Goal: Find specific fact: Find specific fact

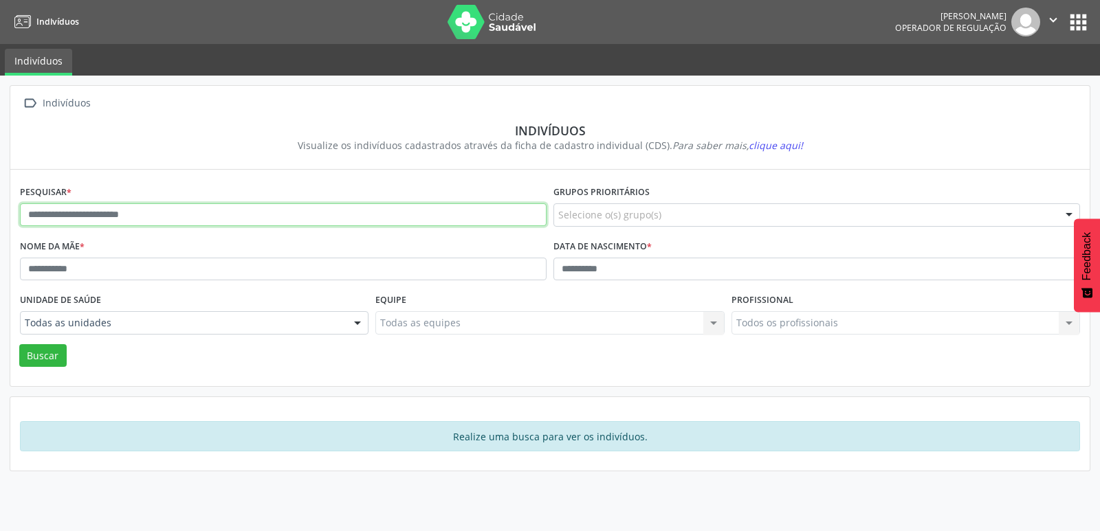
click at [190, 207] on input "text" at bounding box center [283, 214] width 526 height 23
click at [19, 344] on button "Buscar" at bounding box center [42, 355] width 47 height 23
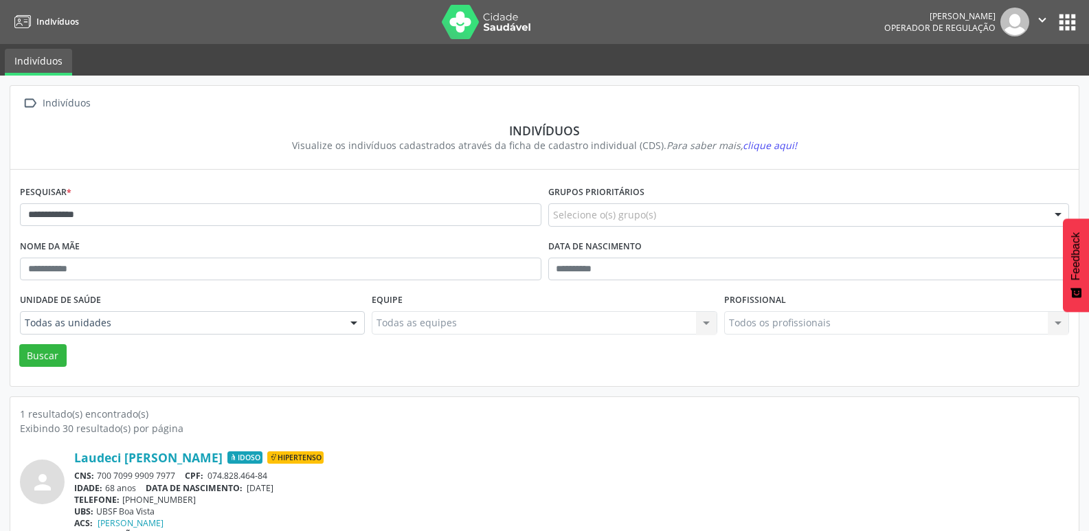
scroll to position [30, 0]
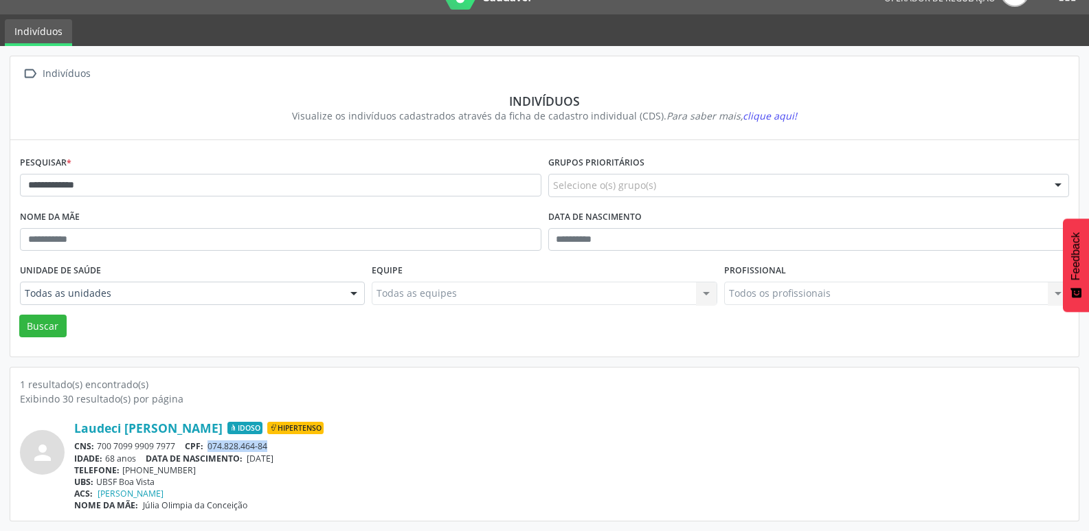
drag, startPoint x: 278, startPoint y: 449, endPoint x: 210, endPoint y: 445, distance: 68.8
click at [210, 445] on div "CNS: 700 7099 9909 7977 CPF: 074.828.464-84" at bounding box center [571, 447] width 995 height 12
copy span "074.828.464-84"
drag, startPoint x: 190, startPoint y: 469, endPoint x: 142, endPoint y: 469, distance: 48.1
click at [142, 469] on div "TELEFONE: [PHONE_NUMBER]" at bounding box center [571, 471] width 995 height 12
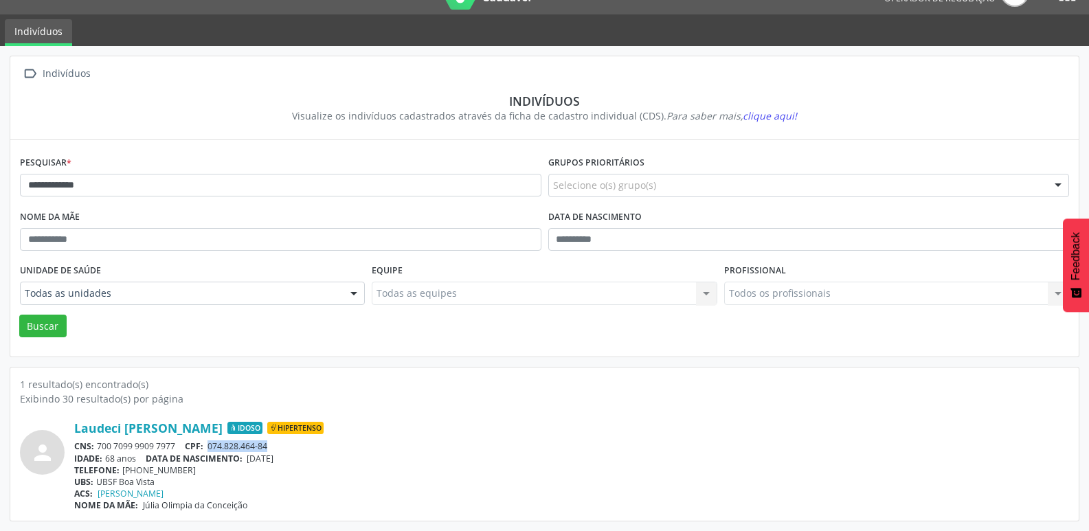
copy div "98824-0888"
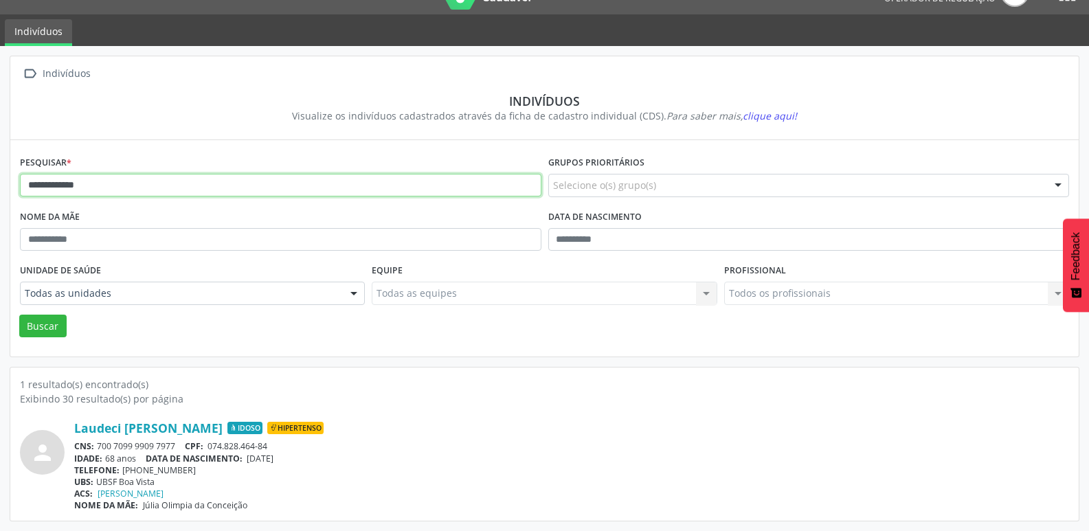
drag, startPoint x: 94, startPoint y: 186, endPoint x: 0, endPoint y: 185, distance: 94.2
click at [0, 185] on div "**********" at bounding box center [544, 288] width 1089 height 485
click at [19, 315] on button "Buscar" at bounding box center [42, 326] width 47 height 23
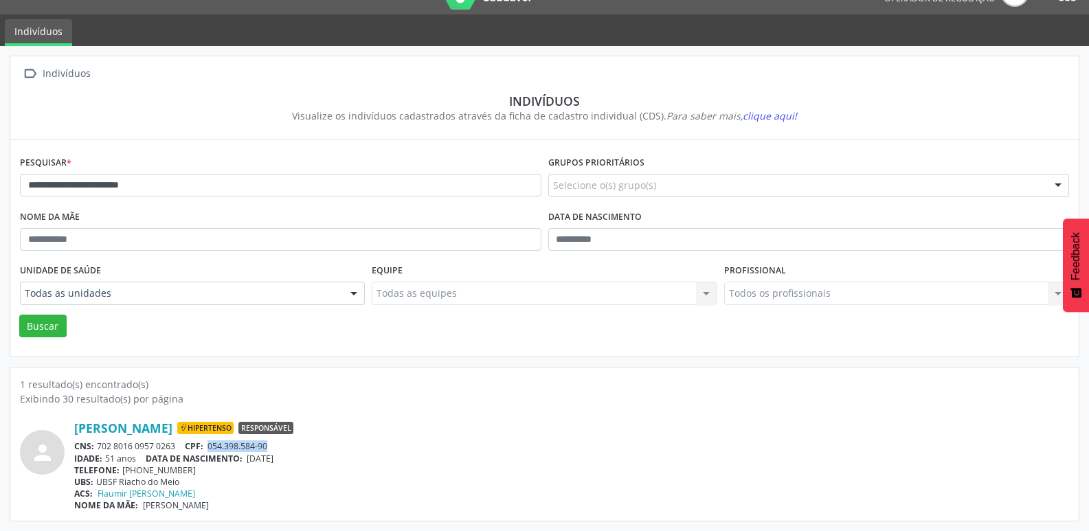
drag, startPoint x: 276, startPoint y: 446, endPoint x: 209, endPoint y: 448, distance: 67.4
click at [209, 448] on div "CNS: 702 8016 0957 0263 CPF: 054.398.584-90" at bounding box center [571, 447] width 995 height 12
copy span "054.398.584-90"
drag, startPoint x: 190, startPoint y: 469, endPoint x: 140, endPoint y: 469, distance: 50.2
click at [140, 469] on div "TELEFONE: [PHONE_NUMBER]" at bounding box center [571, 471] width 995 height 12
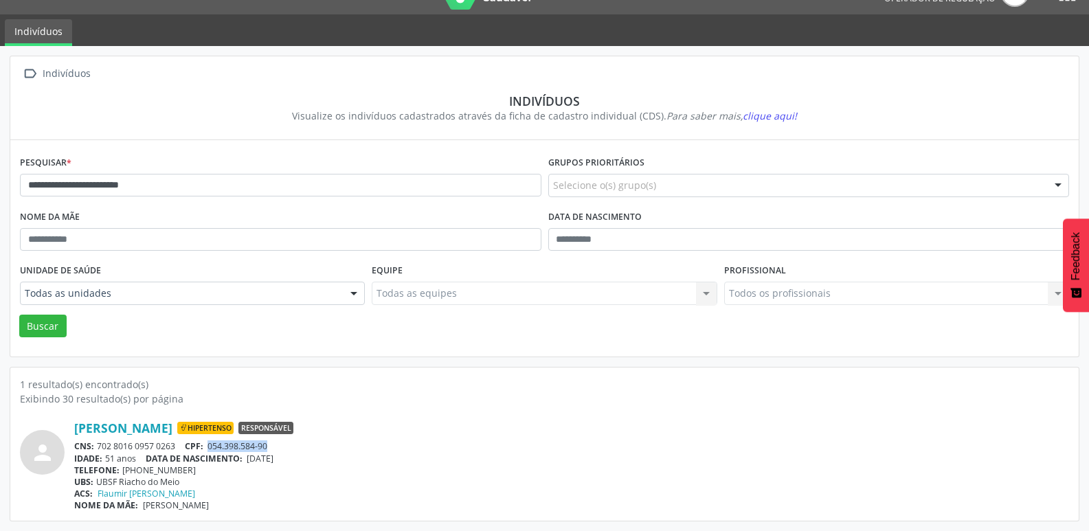
copy div "99104-3929"
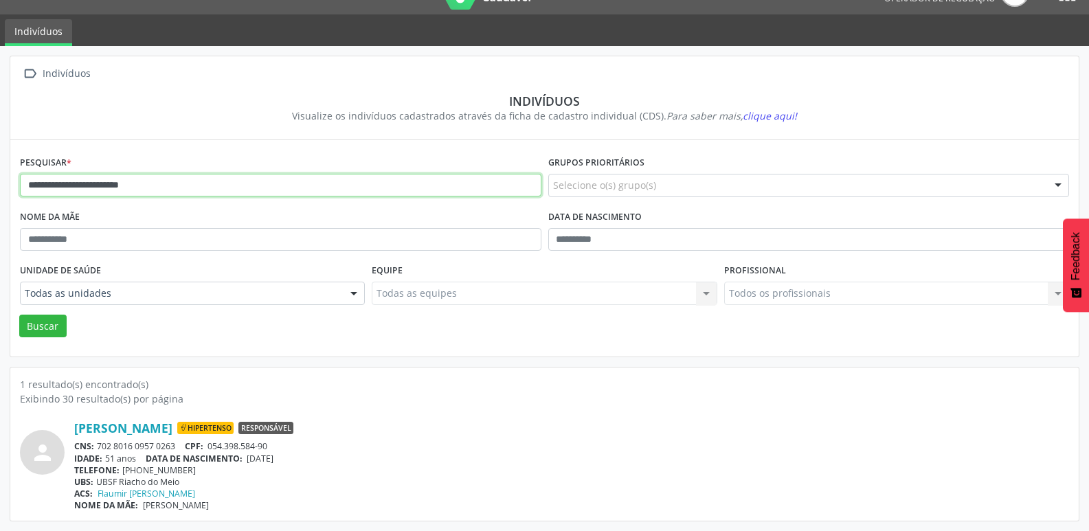
drag, startPoint x: 192, startPoint y: 186, endPoint x: 14, endPoint y: 166, distance: 179.2
click at [0, 179] on div "**********" at bounding box center [544, 288] width 1089 height 485
type input "**********"
click at [19, 315] on button "Buscar" at bounding box center [42, 326] width 47 height 23
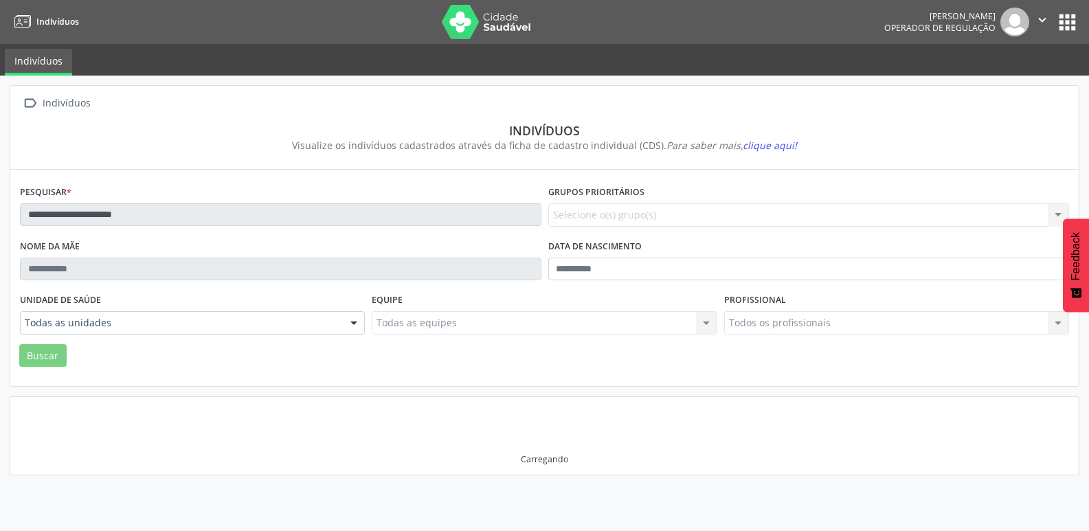
scroll to position [0, 0]
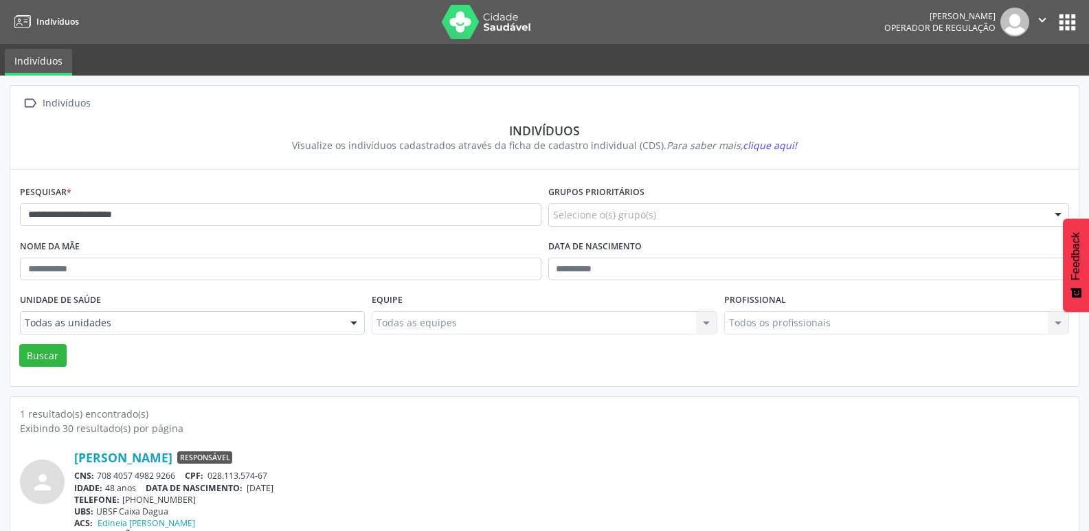
drag, startPoint x: 195, startPoint y: 500, endPoint x: 140, endPoint y: 498, distance: 55.0
click at [140, 498] on div "TELEFONE: [PHONE_NUMBER]" at bounding box center [571, 500] width 995 height 12
copy div "99420-6523"
drag, startPoint x: 271, startPoint y: 476, endPoint x: 211, endPoint y: 475, distance: 59.8
click at [211, 475] on span "028.113.574-67" at bounding box center [238, 476] width 60 height 12
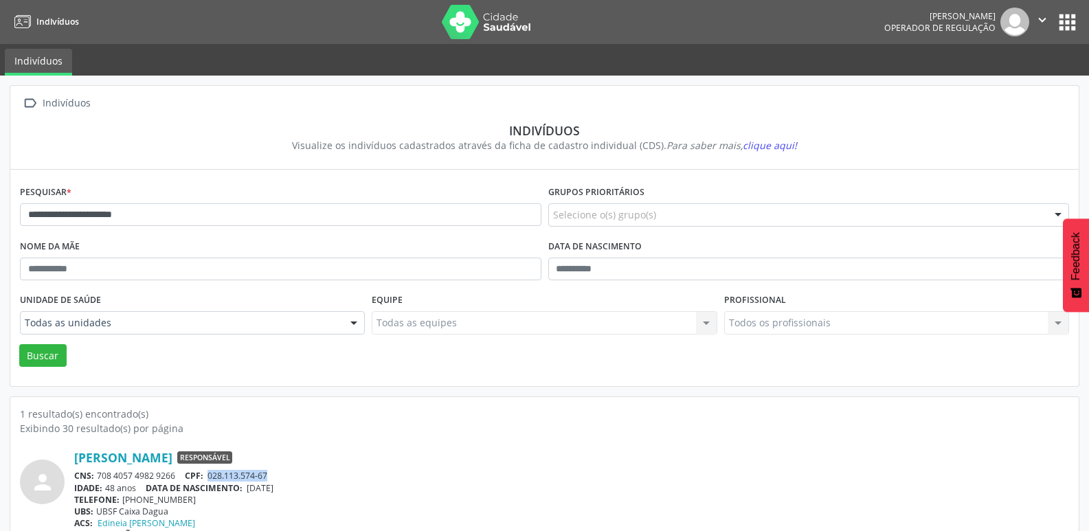
copy span "028.113.574-67"
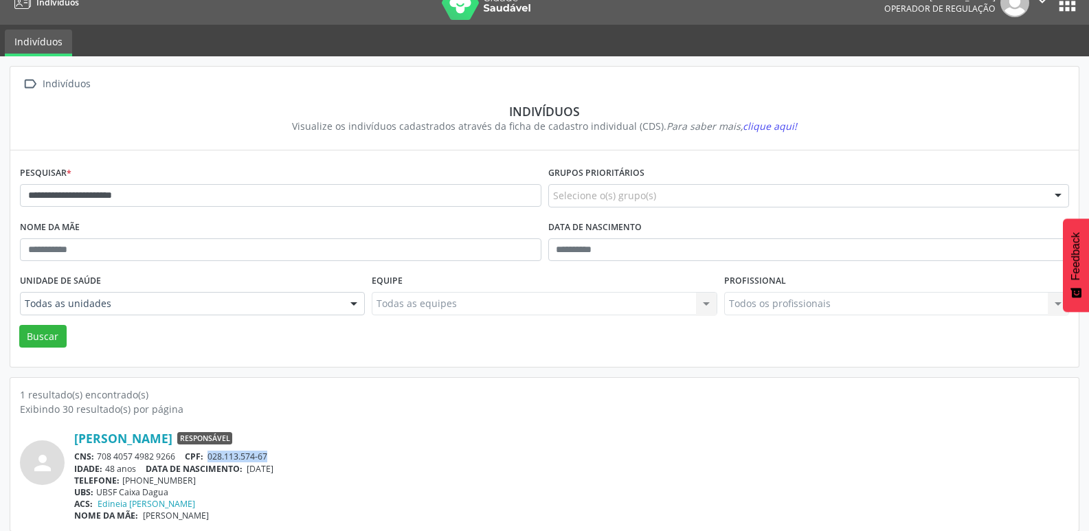
scroll to position [30, 0]
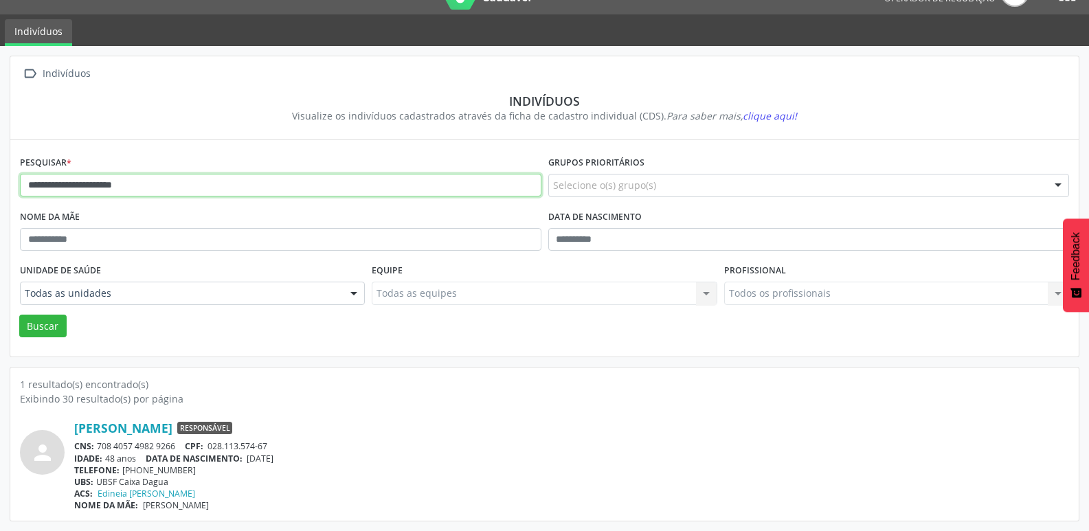
drag, startPoint x: 166, startPoint y: 192, endPoint x: 0, endPoint y: 192, distance: 165.6
click at [0, 192] on div "**********" at bounding box center [544, 288] width 1089 height 485
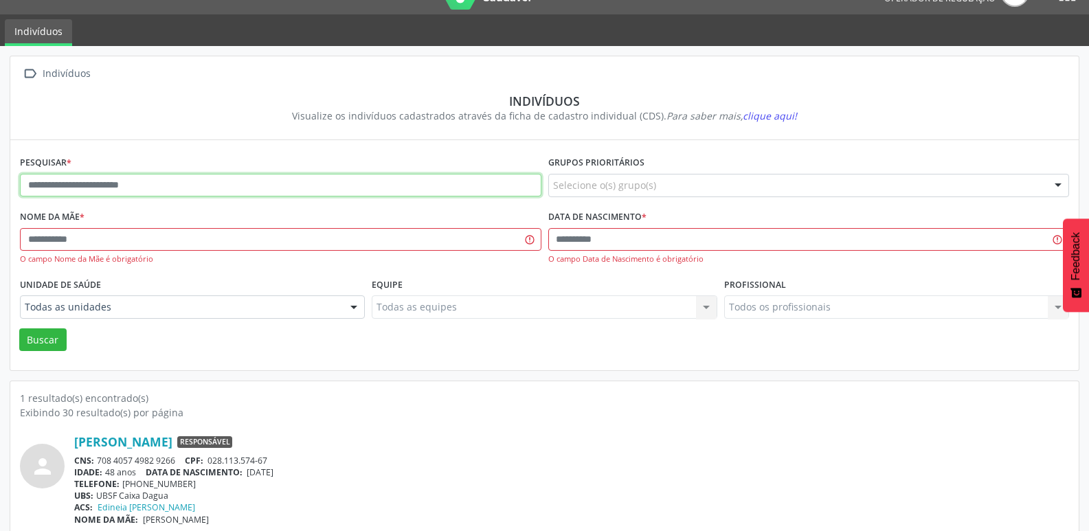
click at [94, 174] on input "text" at bounding box center [281, 185] width 522 height 23
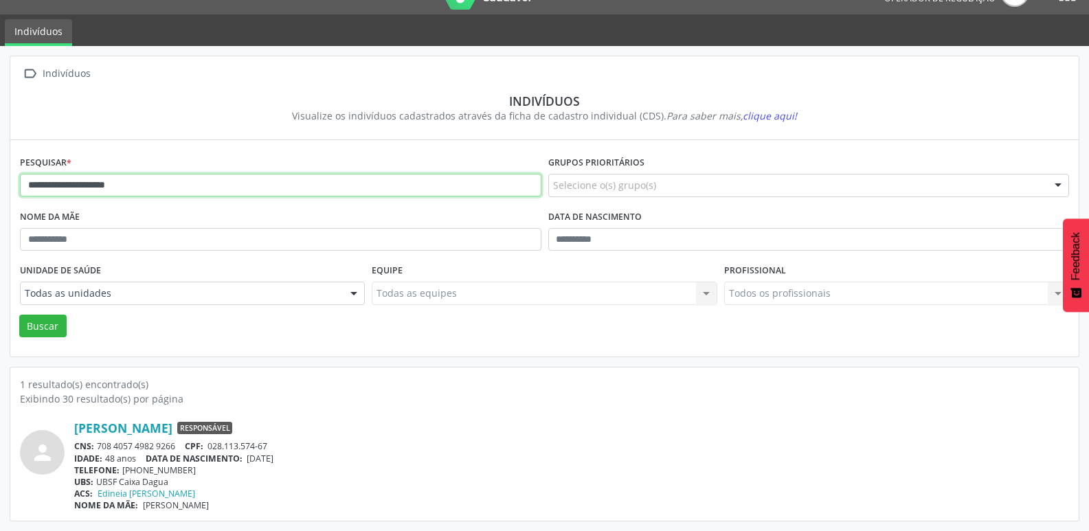
click at [19, 315] on button "Buscar" at bounding box center [42, 326] width 47 height 23
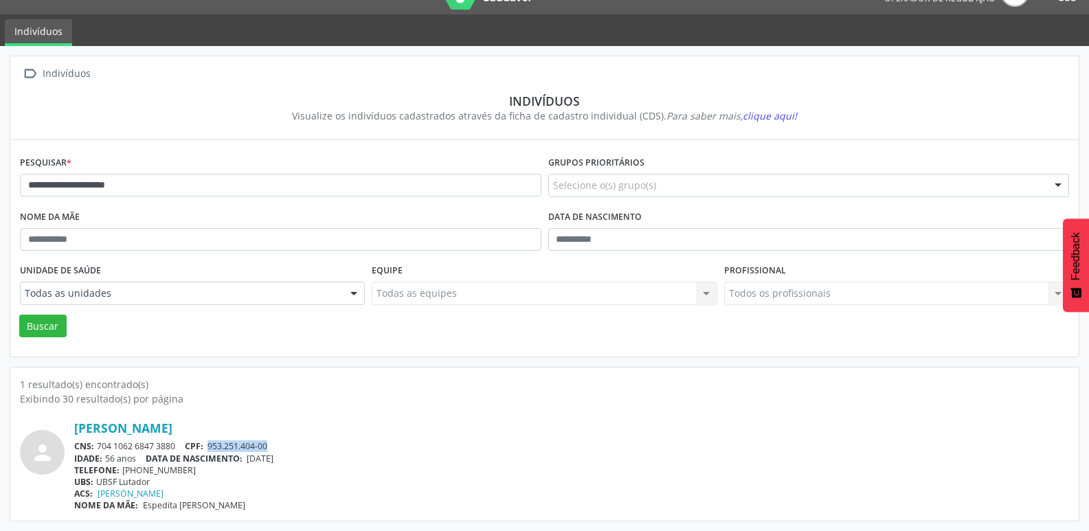
drag, startPoint x: 278, startPoint y: 443, endPoint x: 213, endPoint y: 441, distance: 65.3
click at [213, 441] on div "CNS: 704 1062 6847 3880 CPF: 953.251.404-00" at bounding box center [571, 447] width 995 height 12
copy span "953.251.404-00"
drag, startPoint x: 175, startPoint y: 469, endPoint x: 141, endPoint y: 468, distance: 33.7
click at [141, 468] on div "TELEFONE: [PHONE_NUMBER]" at bounding box center [571, 471] width 995 height 12
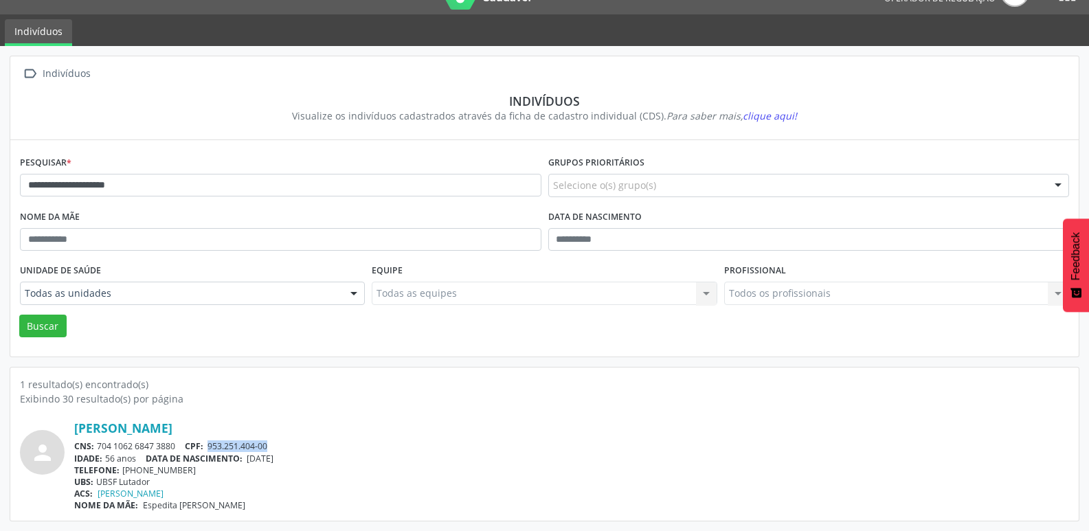
copy div "98830-7089"
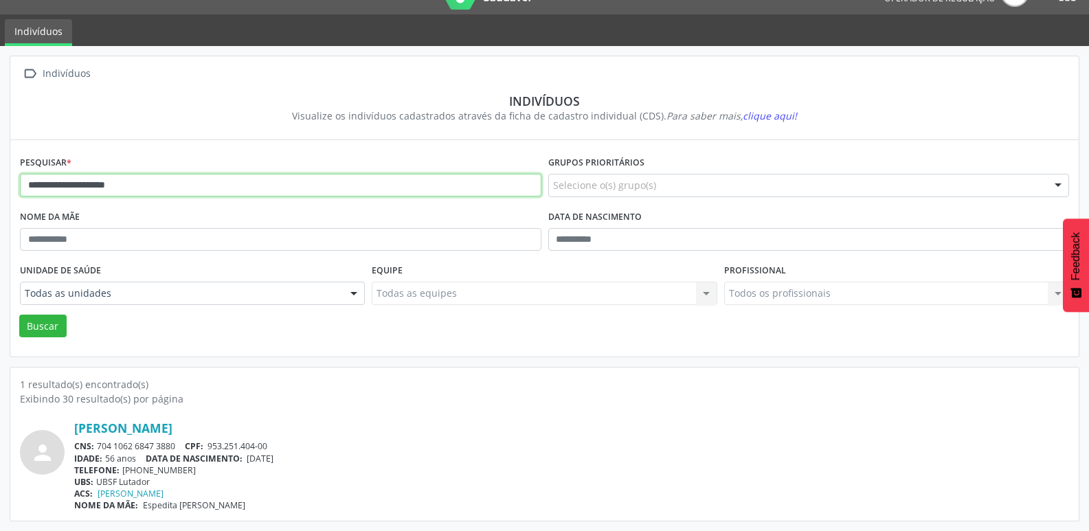
drag, startPoint x: 181, startPoint y: 187, endPoint x: 0, endPoint y: 180, distance: 180.9
click at [0, 181] on div "**********" at bounding box center [544, 288] width 1089 height 485
type input "**********"
click at [19, 315] on button "Buscar" at bounding box center [42, 326] width 47 height 23
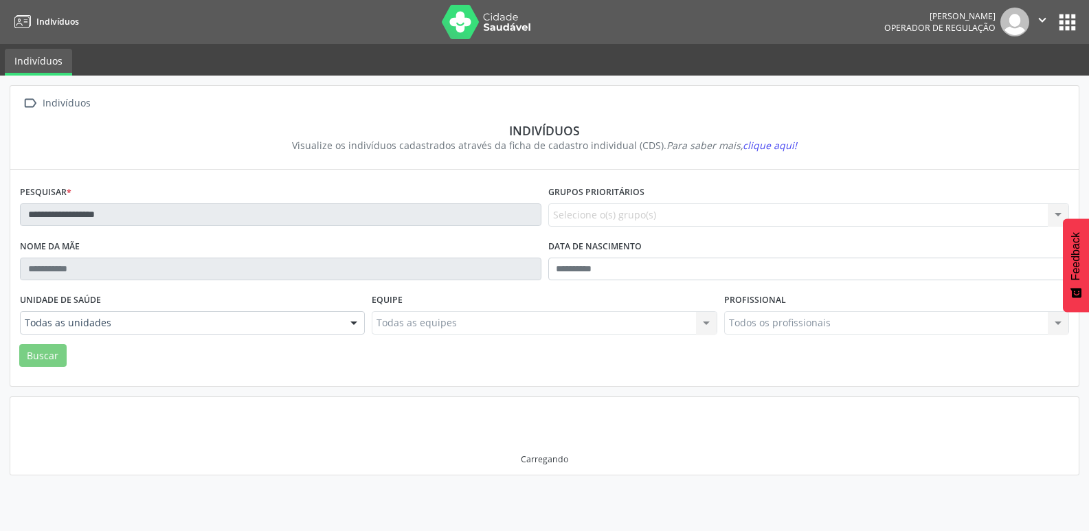
scroll to position [0, 0]
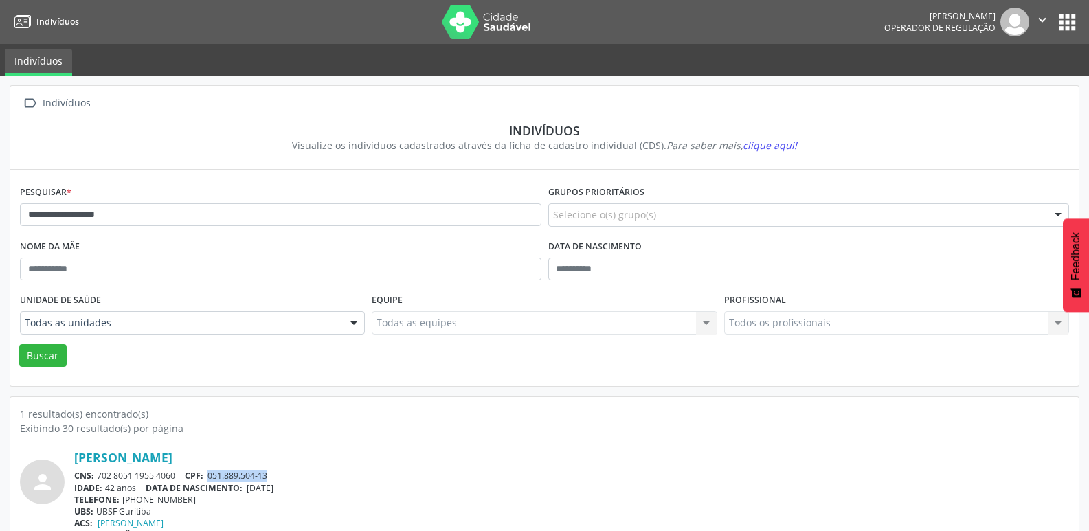
drag, startPoint x: 277, startPoint y: 474, endPoint x: 213, endPoint y: 474, distance: 63.9
click at [213, 474] on div "CNS: 702 8051 1955 4060 CPF: 051.889.504-13" at bounding box center [571, 476] width 995 height 12
copy span "051.889.504-13"
drag, startPoint x: 192, startPoint y: 496, endPoint x: 142, endPoint y: 499, distance: 50.9
click at [142, 499] on div "TELEFONE: [PHONE_NUMBER]" at bounding box center [571, 500] width 995 height 12
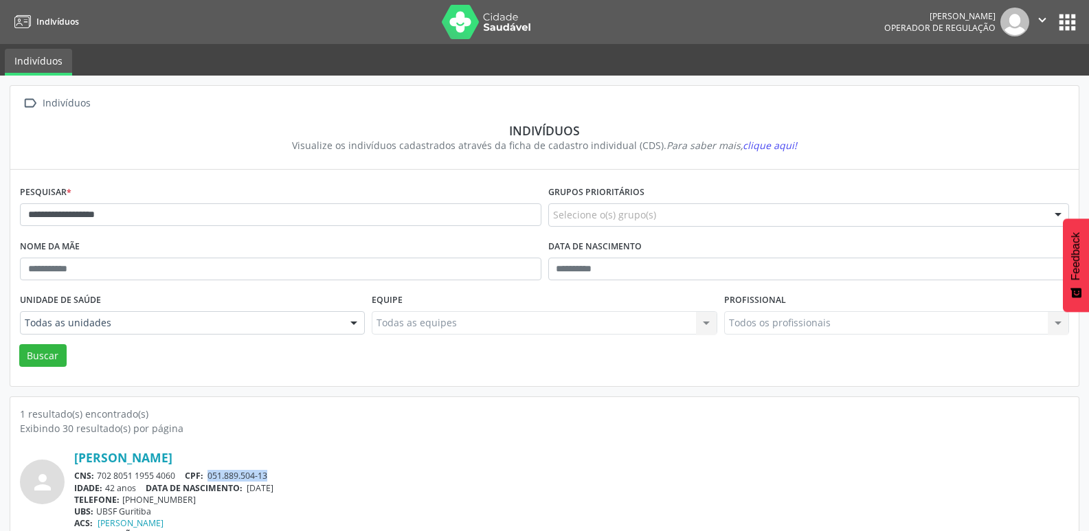
copy div "99103-3019"
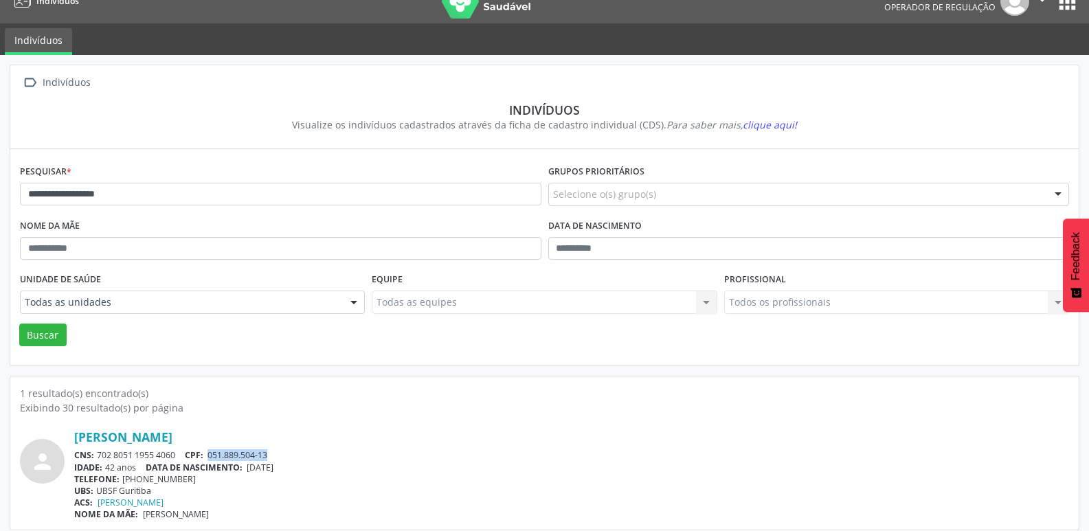
scroll to position [30, 0]
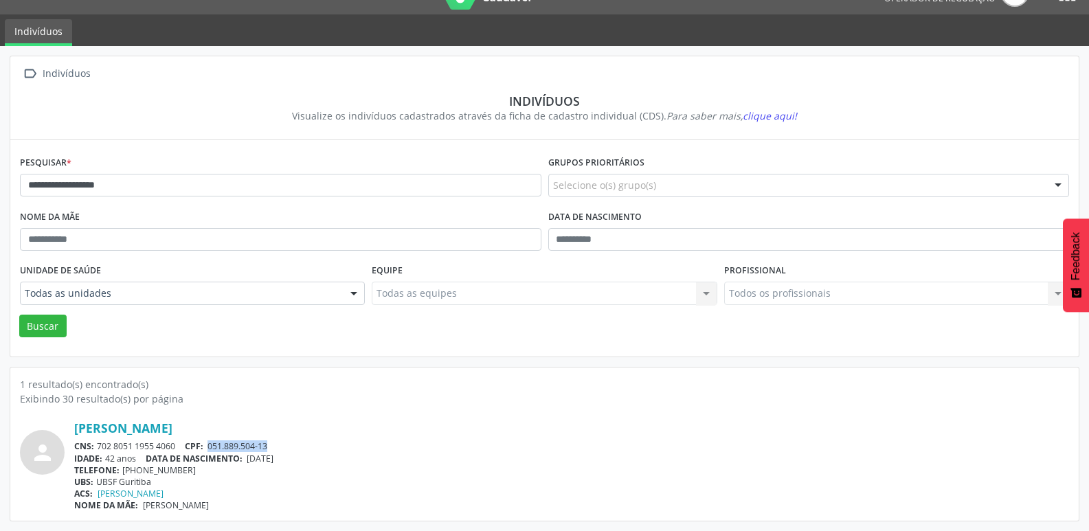
click at [285, 472] on div "TELEFONE: [PHONE_NUMBER]" at bounding box center [571, 471] width 995 height 12
